Goal: Information Seeking & Learning: Compare options

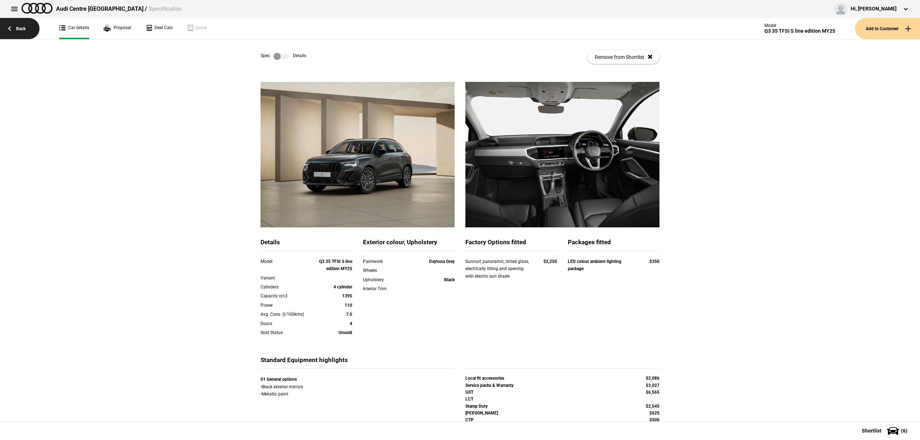
click at [28, 31] on link "Back" at bounding box center [20, 28] width 40 height 21
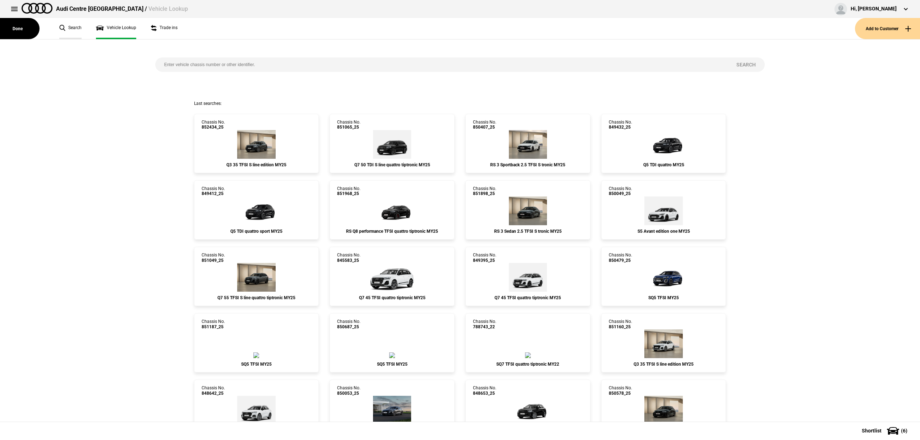
click at [75, 31] on link "Search" at bounding box center [70, 28] width 22 height 21
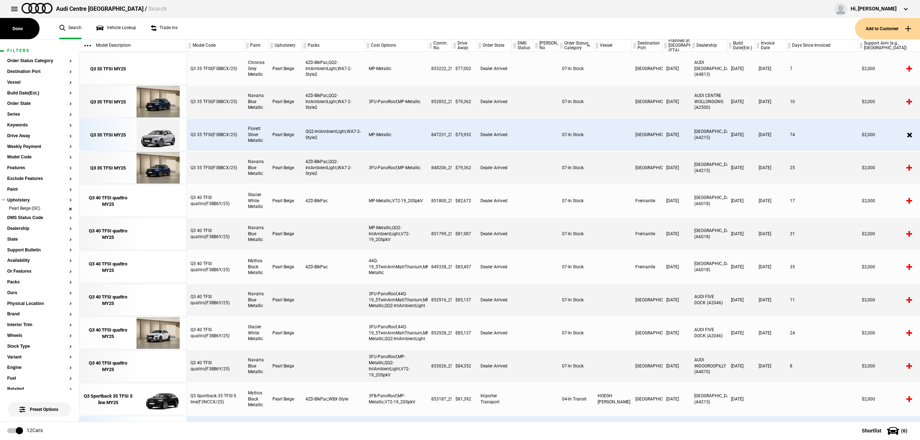
click at [60, 210] on li "Pearl Beige (GC)" at bounding box center [39, 208] width 65 height 7
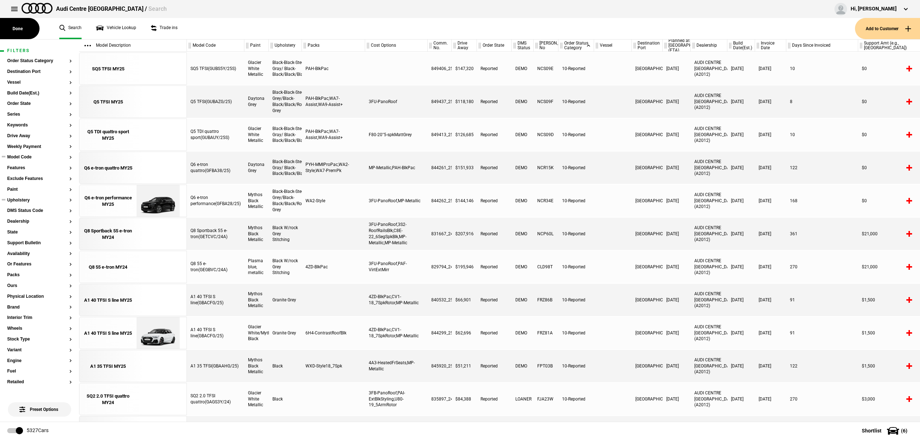
click at [12, 157] on button "Model Code" at bounding box center [39, 157] width 65 height 5
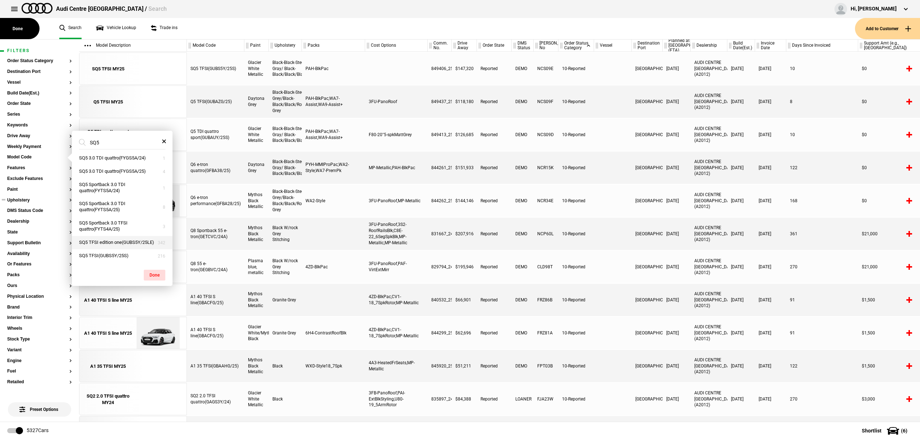
scroll to position [9, 0]
type input "SQ5"
click at [101, 252] on button "SQ5 TFSI(GUBS5Y/25S)" at bounding box center [122, 255] width 101 height 13
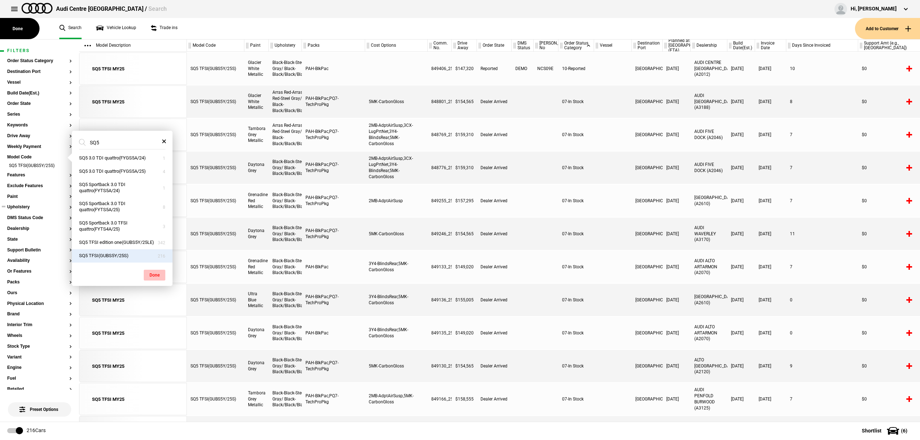
click at [157, 276] on button "Done" at bounding box center [155, 275] width 22 height 11
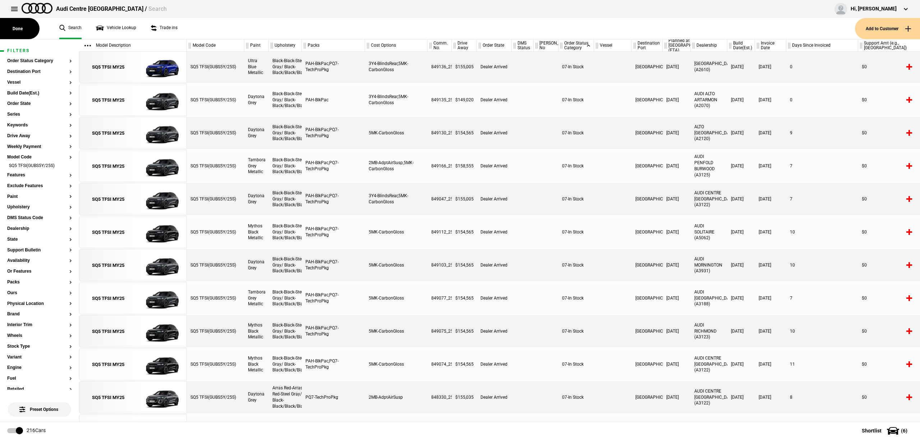
scroll to position [282, 0]
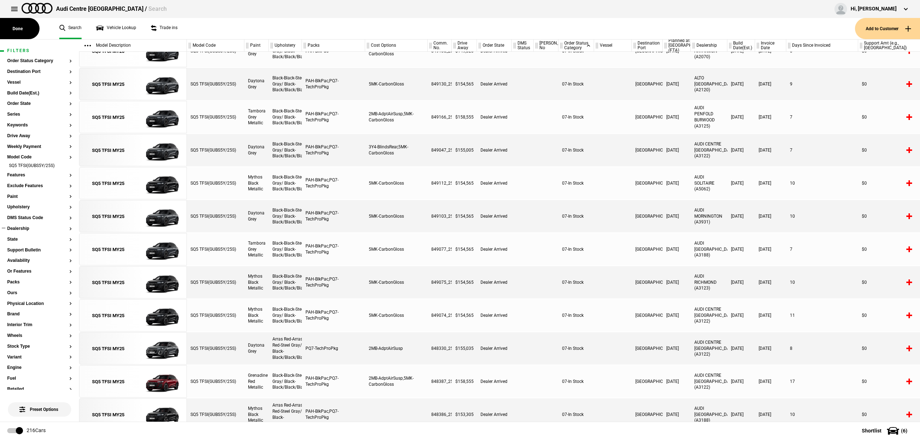
click at [17, 233] on section "Dealership" at bounding box center [39, 231] width 65 height 11
click at [18, 230] on button "Dealership" at bounding box center [39, 228] width 65 height 5
type input "[GEOGRAPHIC_DATA]"
click at [144, 211] on button "AUDI CENTRE [GEOGRAPHIC_DATA] (A2012)" at bounding box center [122, 218] width 101 height 19
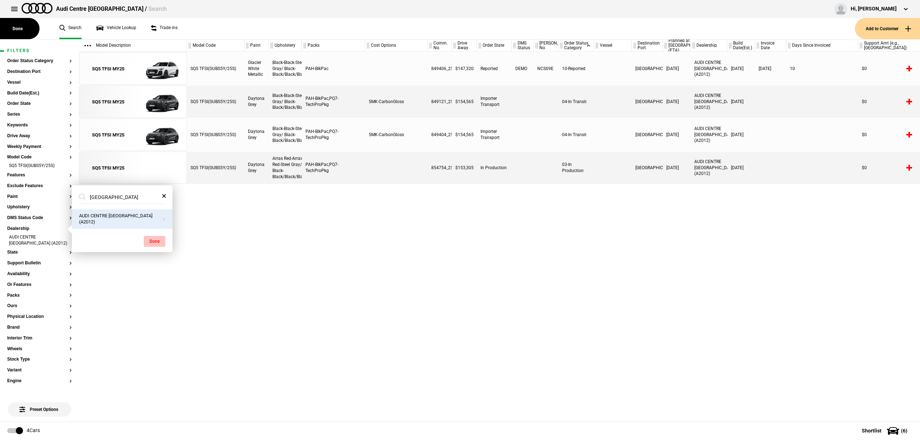
click at [154, 236] on button "Done" at bounding box center [155, 241] width 22 height 11
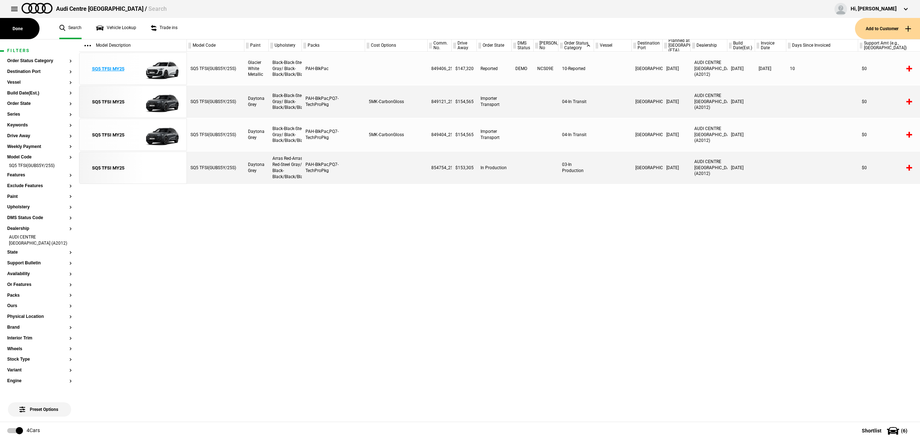
click at [103, 65] on link "SQ5 TFSI MY25" at bounding box center [108, 69] width 50 height 32
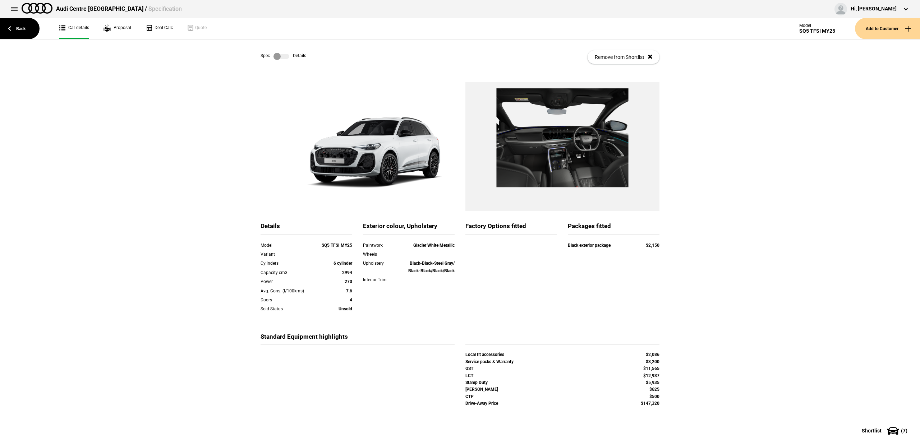
click at [42, 32] on div "Back Car details Proposal Deal Calc Quote Model SQ5 TFSI MY25 Add to Customer" at bounding box center [460, 29] width 920 height 22
click at [9, 32] on link "Back" at bounding box center [20, 28] width 40 height 21
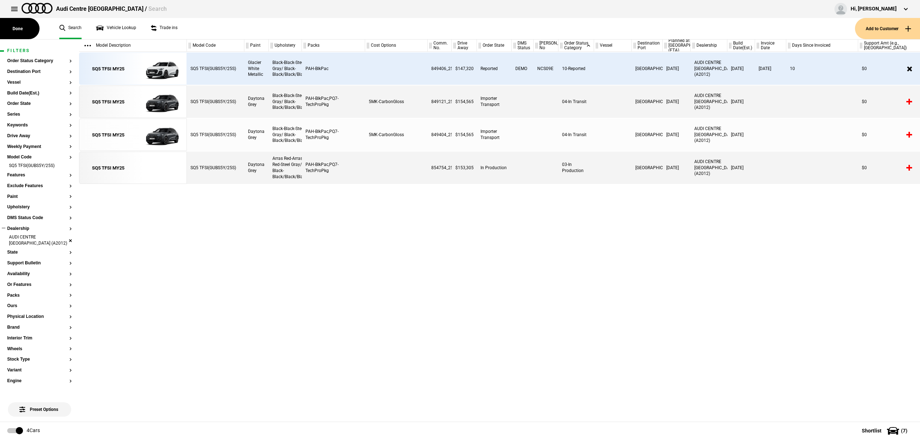
click at [64, 241] on li "AUDI CENTRE [GEOGRAPHIC_DATA] (A2012)" at bounding box center [39, 240] width 65 height 13
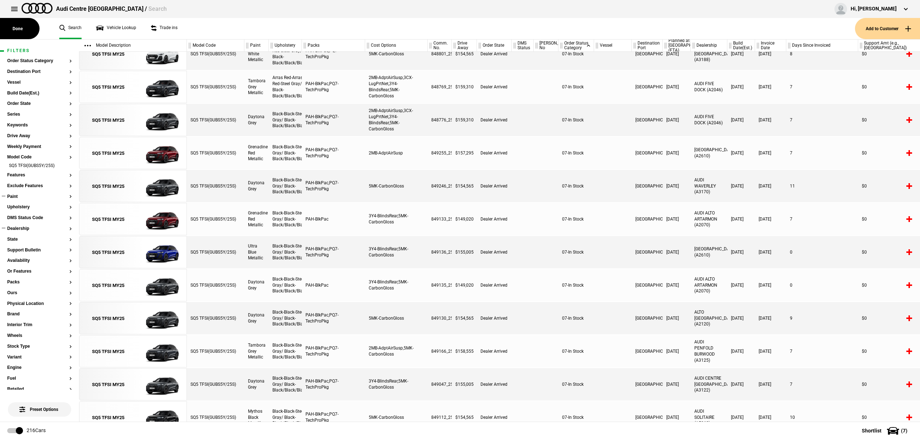
click at [13, 198] on button "Paint" at bounding box center [39, 196] width 65 height 5
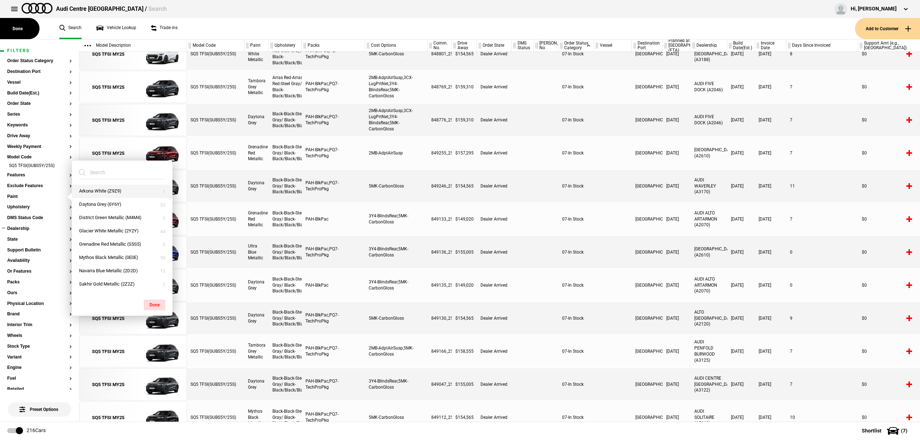
click at [84, 187] on button "Arkona White (Z9Z9)" at bounding box center [122, 191] width 101 height 13
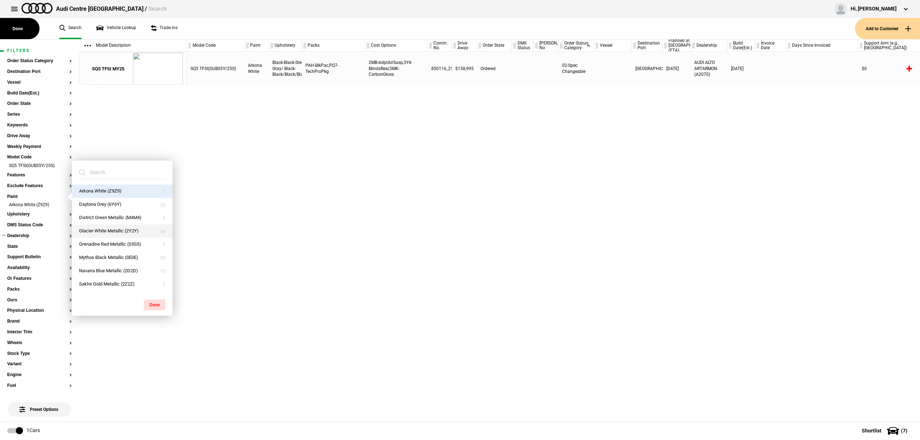
click at [95, 229] on button "Glacier White Metallic (2Y2Y)" at bounding box center [122, 231] width 101 height 13
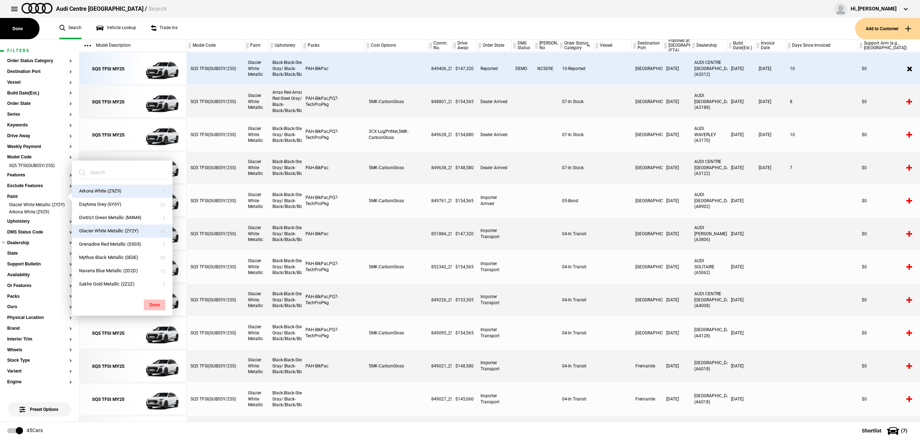
click at [158, 305] on button "Done" at bounding box center [155, 305] width 22 height 11
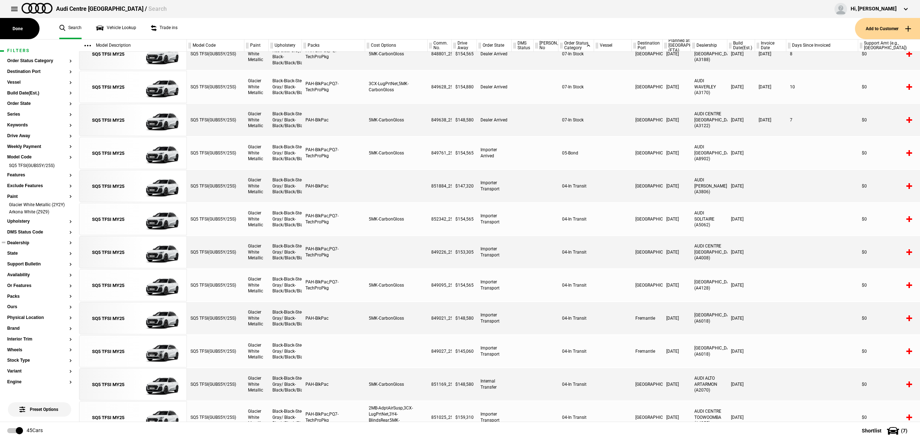
scroll to position [72, 0]
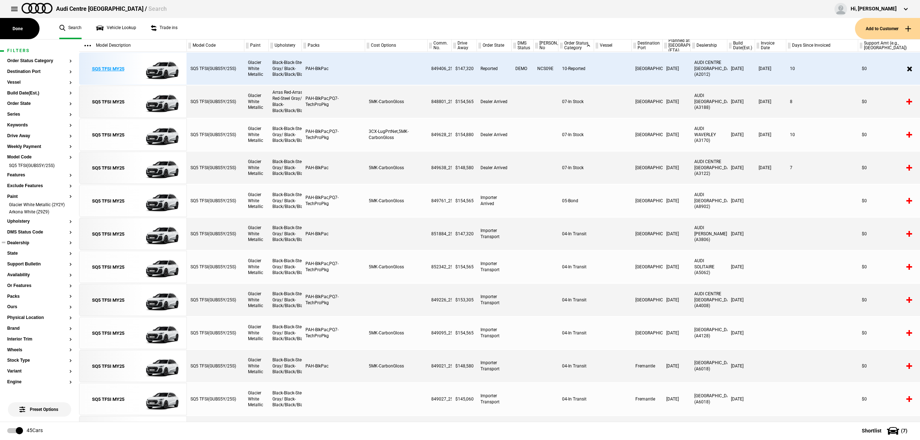
click at [118, 69] on div "SQ5 TFSI MY25" at bounding box center [108, 69] width 32 height 6
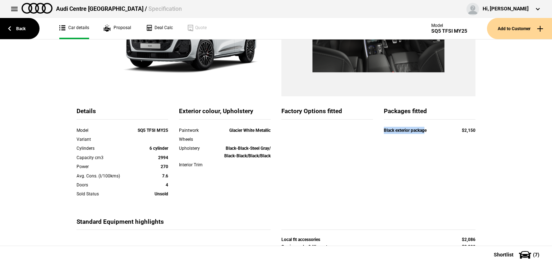
drag, startPoint x: 380, startPoint y: 130, endPoint x: 423, endPoint y: 128, distance: 42.4
click at [423, 128] on div "Black exterior package $2,150" at bounding box center [429, 131] width 102 height 9
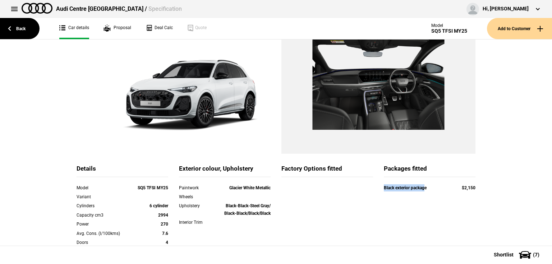
drag, startPoint x: 266, startPoint y: 78, endPoint x: 249, endPoint y: 128, distance: 53.6
drag, startPoint x: 249, startPoint y: 128, endPoint x: 227, endPoint y: 170, distance: 47.1
click at [227, 170] on div "Exterior colour, Upholstery" at bounding box center [225, 171] width 92 height 13
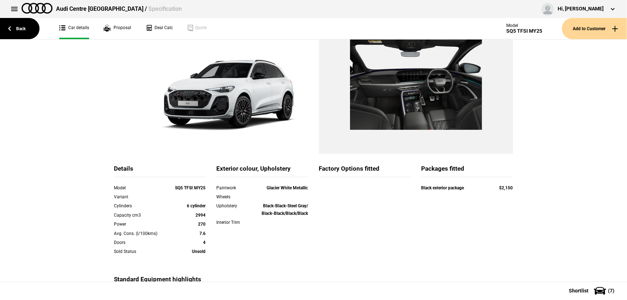
drag, startPoint x: 227, startPoint y: 158, endPoint x: 258, endPoint y: 179, distance: 37.5
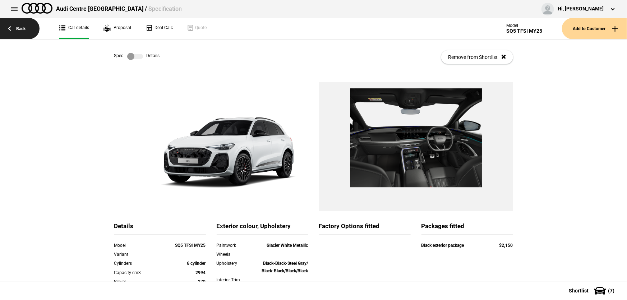
click at [11, 29] on link "Back" at bounding box center [20, 28] width 40 height 21
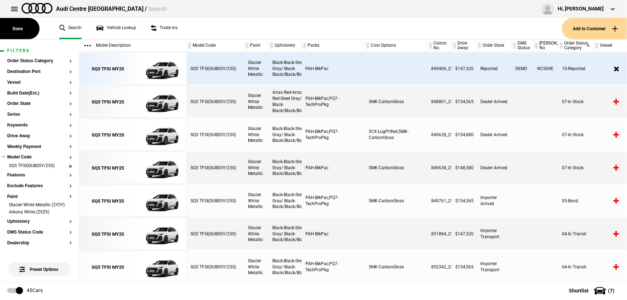
click at [65, 166] on li "SQ5 TFSI(GUBS5Y/25S)" at bounding box center [39, 166] width 65 height 7
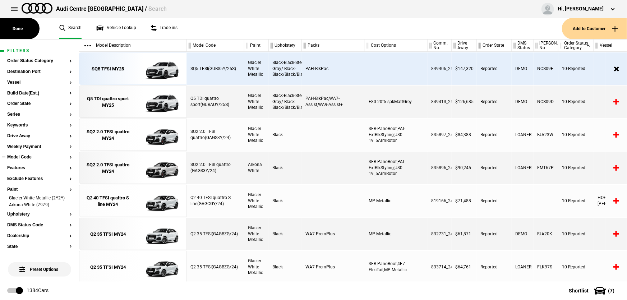
click at [24, 159] on button "Model Code" at bounding box center [39, 157] width 65 height 5
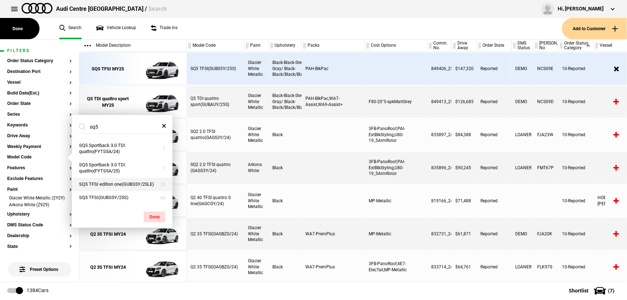
type input "sq5"
drag, startPoint x: 119, startPoint y: 184, endPoint x: 128, endPoint y: 194, distance: 13.5
click at [118, 184] on button "SQ5 TFSI edition one(GUBS5Y/25LE)" at bounding box center [122, 184] width 101 height 13
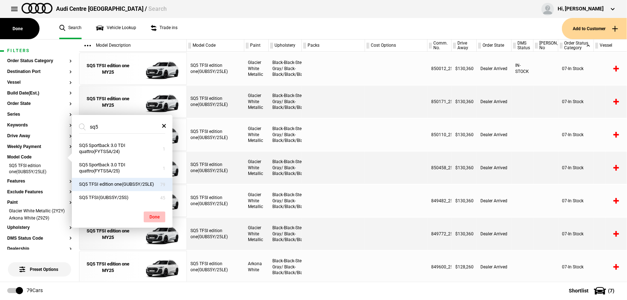
click at [156, 216] on button "Done" at bounding box center [155, 217] width 22 height 11
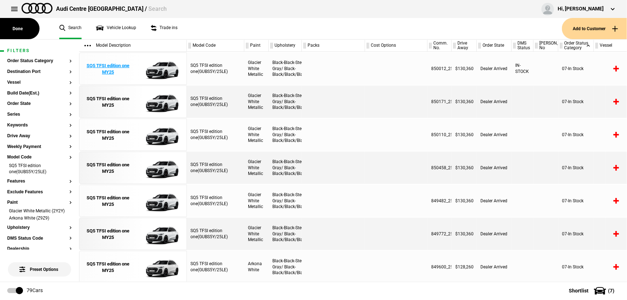
click at [112, 73] on div "SQ5 TFSI edition one MY25" at bounding box center [108, 69] width 50 height 13
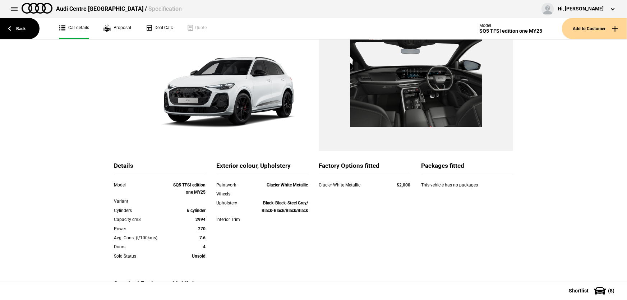
scroll to position [48, 0]
